Goal: Task Accomplishment & Management: Use online tool/utility

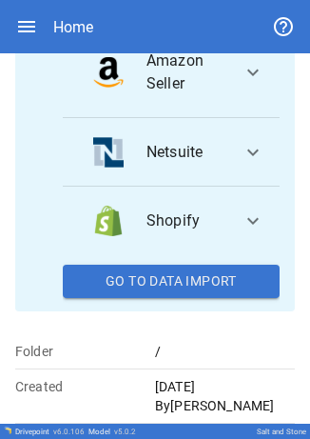
scroll to position [310, 0]
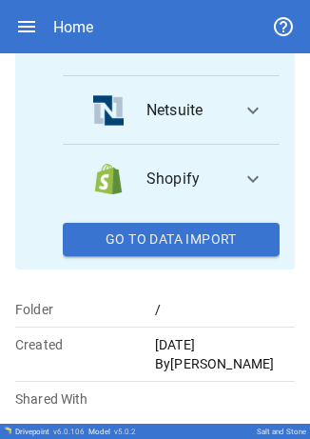
click at [211, 246] on button "Go To Data Import" at bounding box center [171, 240] width 217 height 34
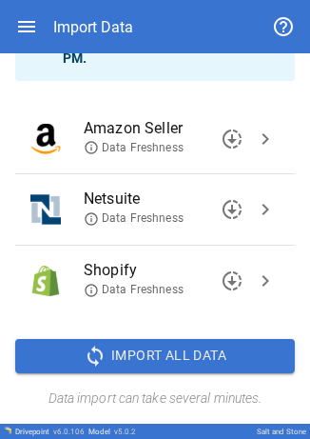
scroll to position [163, 0]
click at [256, 280] on span "chevron_right" at bounding box center [265, 280] width 23 height 23
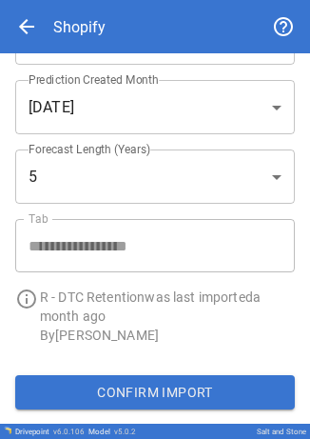
scroll to position [0, 0]
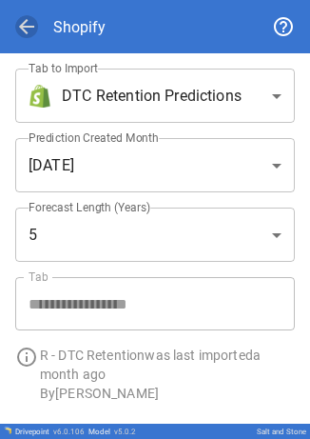
click at [20, 18] on span "arrow_back" at bounding box center [26, 26] width 23 height 23
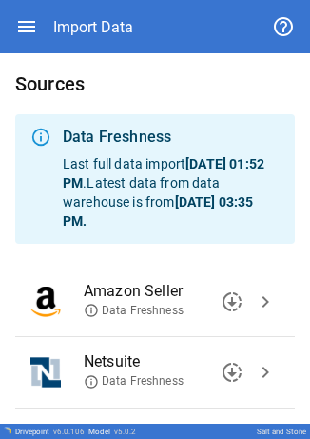
scroll to position [163, 0]
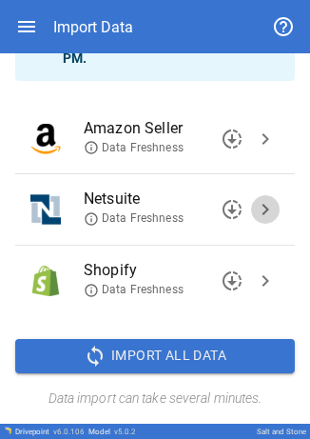
click at [265, 209] on button "chevron_right" at bounding box center [265, 209] width 29 height 29
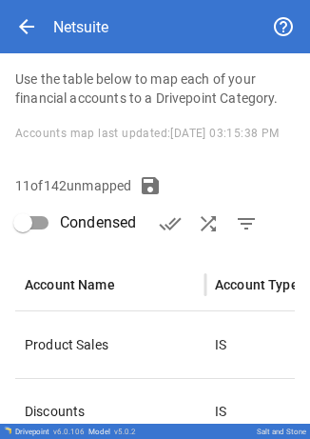
scroll to position [331, 0]
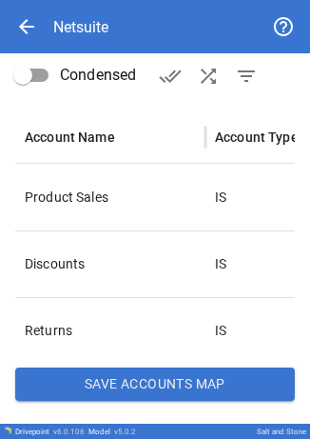
click at [105, 390] on button "Save Accounts Map" at bounding box center [155, 385] width 280 height 34
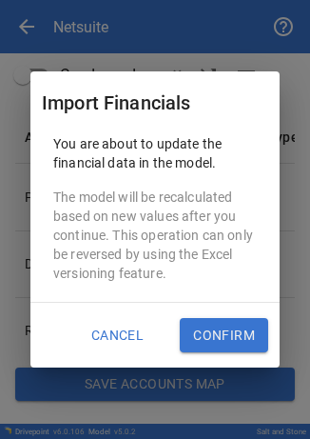
click at [198, 331] on button "Confirm" at bounding box center [224, 335] width 89 height 34
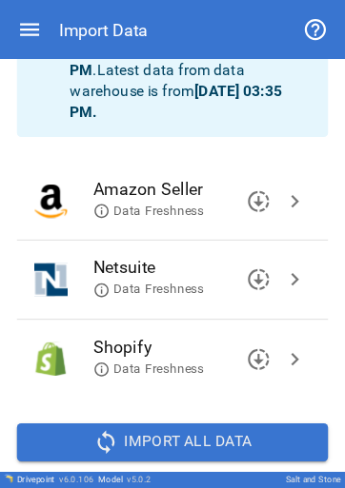
scroll to position [162, 0]
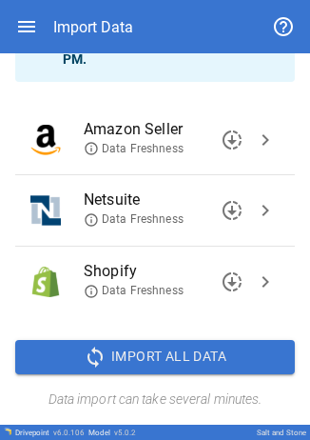
click at [254, 209] on span "chevron_right" at bounding box center [265, 210] width 23 height 23
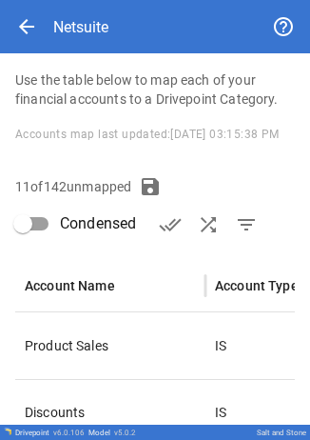
click at [220, 168] on div "**********" at bounding box center [155, 232] width 310 height 682
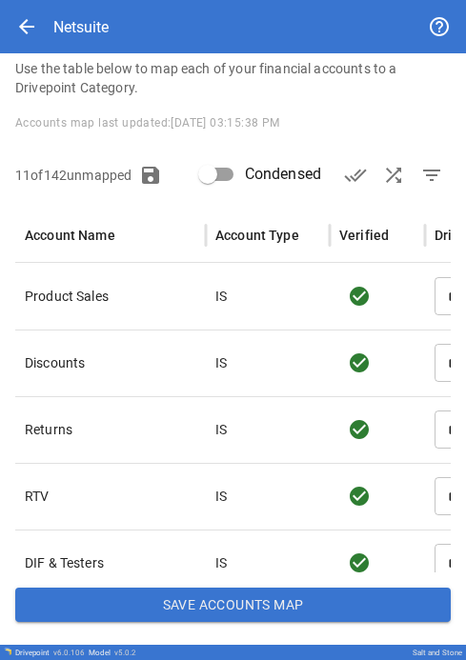
click at [420, 187] on span "filter_list" at bounding box center [431, 175] width 23 height 23
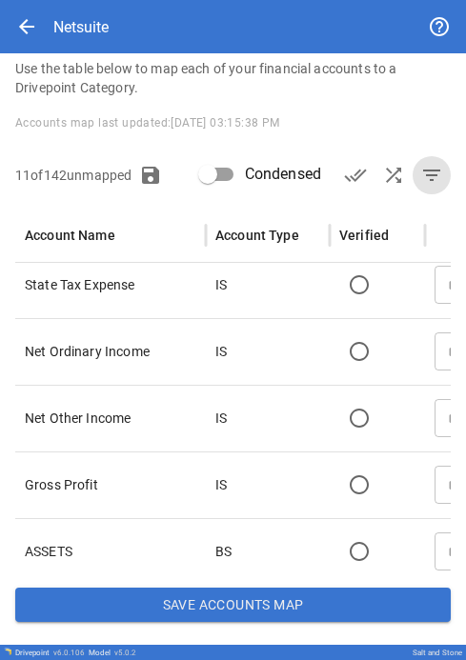
scroll to position [316, 0]
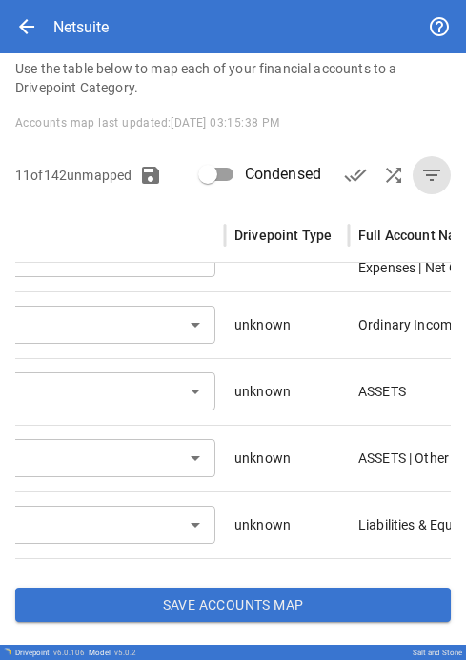
click at [68, 491] on div "​" at bounding box center [31, 458] width 388 height 67
click at [72, 471] on input "text" at bounding box center [15, 458] width 326 height 27
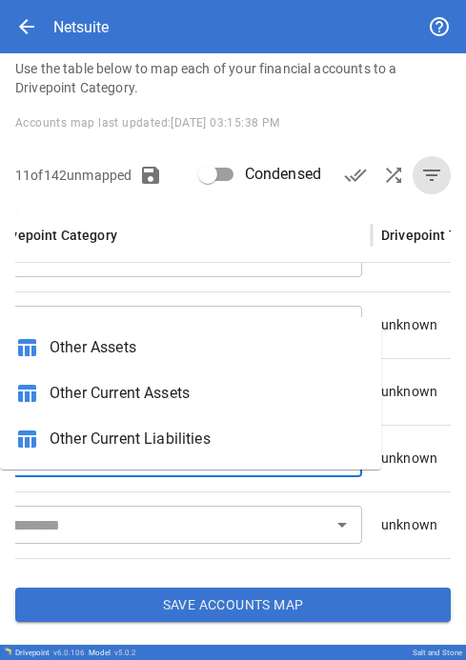
click at [96, 351] on span "Other Assets" at bounding box center [208, 347] width 316 height 23
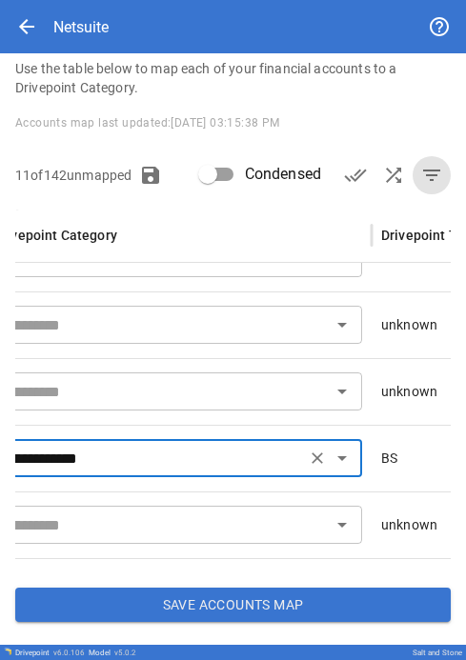
type input "**********"
click at [162, 622] on button "Save Accounts Map" at bounding box center [232, 605] width 435 height 34
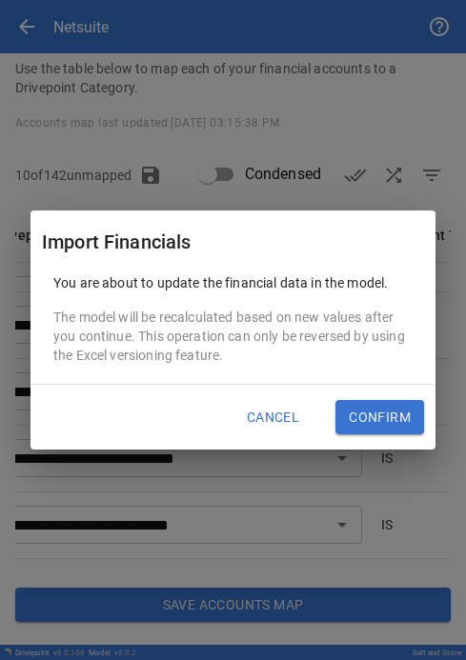
click at [369, 422] on button "Confirm" at bounding box center [379, 417] width 89 height 34
